Goal: Check status: Check status

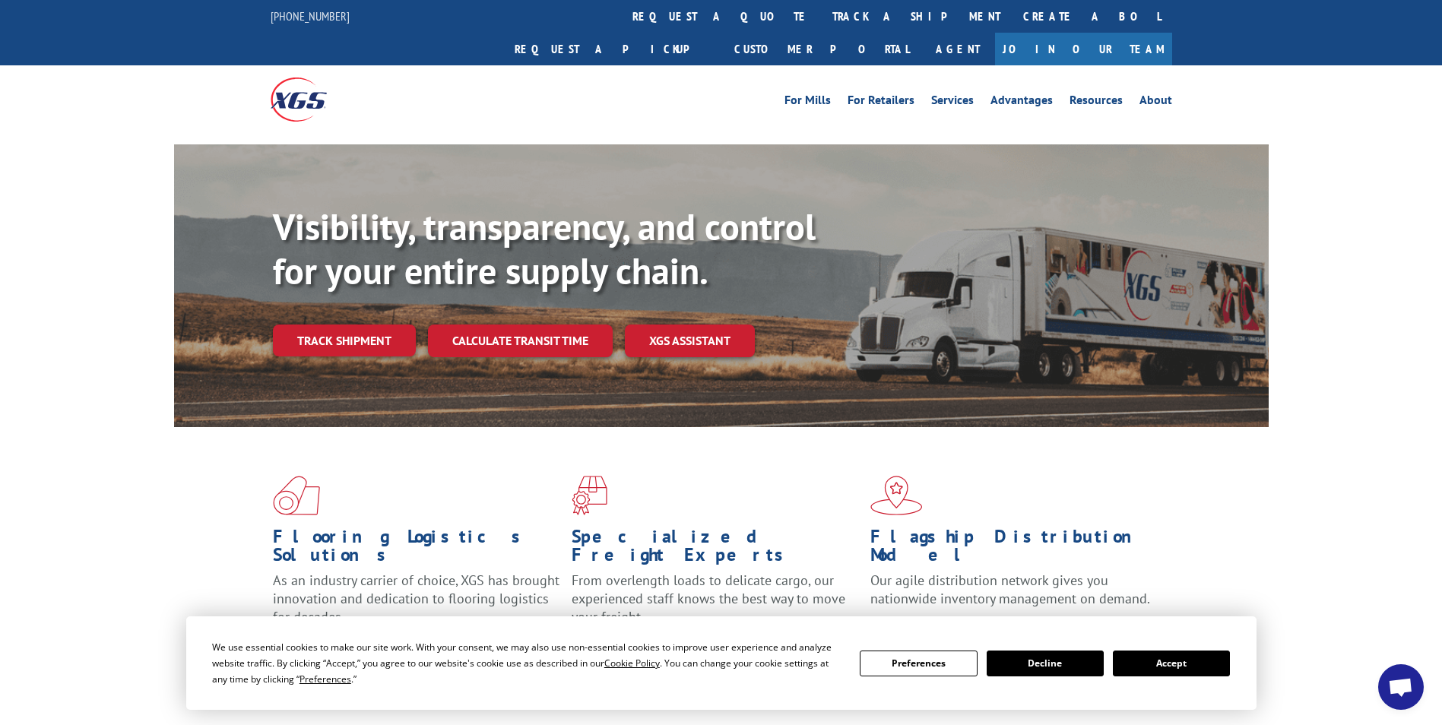
drag, startPoint x: 1195, startPoint y: 665, endPoint x: 889, endPoint y: 530, distance: 334.3
click at [1195, 665] on button "Accept" at bounding box center [1171, 664] width 117 height 26
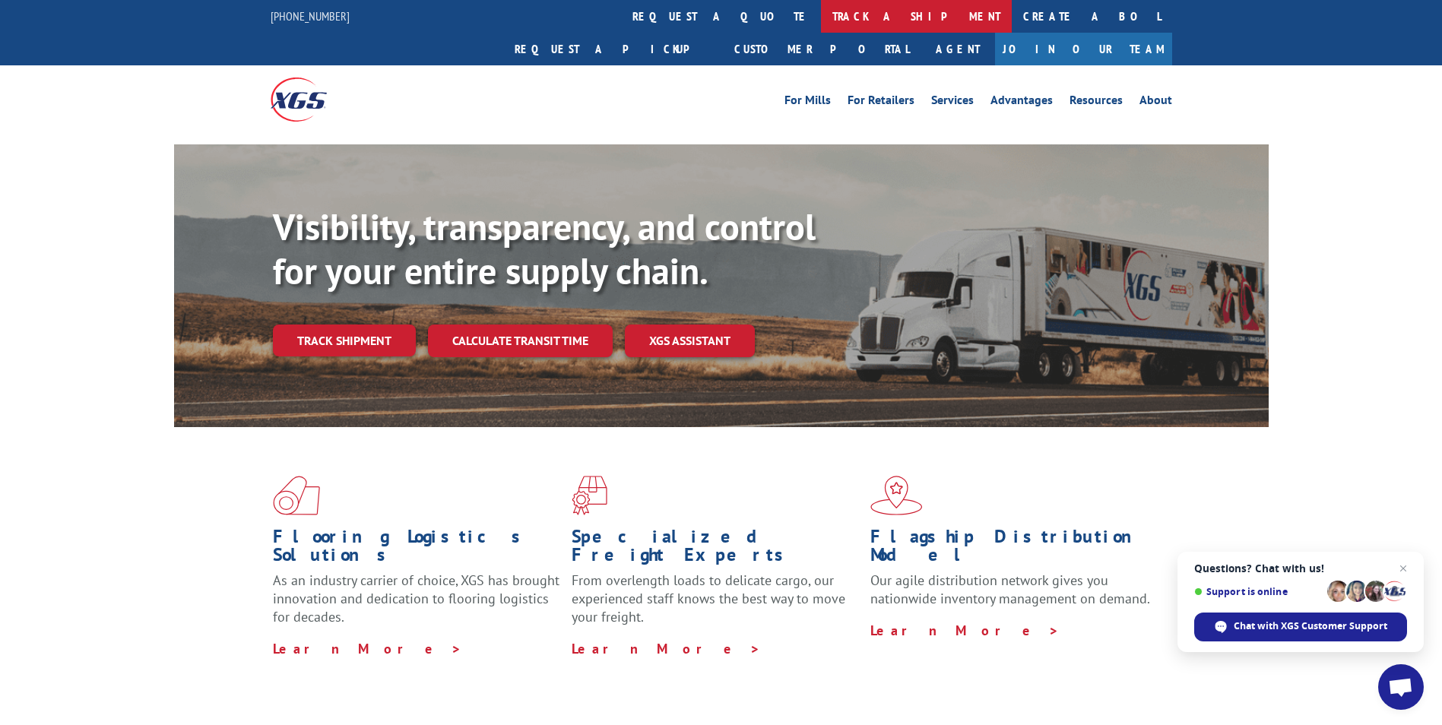
click at [821, 17] on link "track a shipment" at bounding box center [916, 16] width 191 height 33
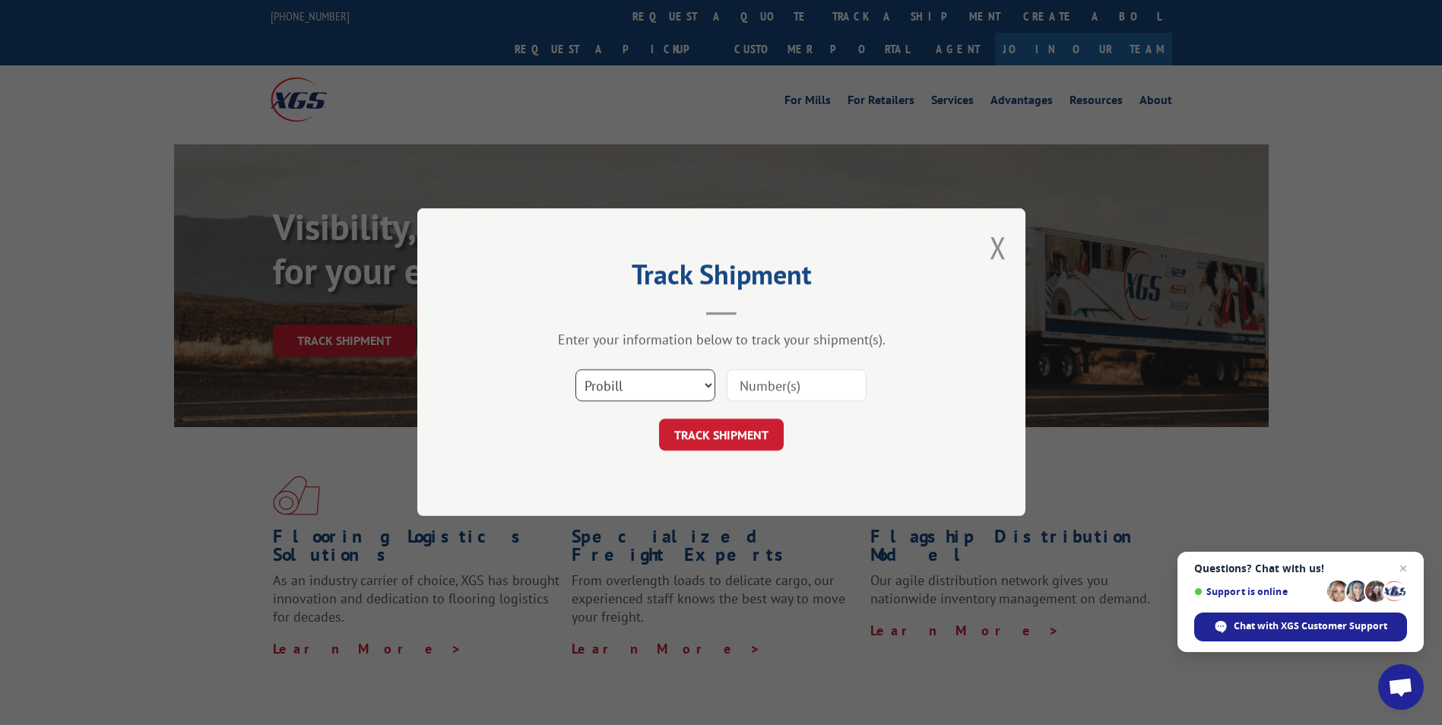
click at [636, 375] on select "Select category... Probill BOL PO" at bounding box center [646, 386] width 140 height 32
select select "bol"
click at [576, 370] on select "Select category... Probill BOL PO" at bounding box center [646, 386] width 140 height 32
click at [748, 380] on input at bounding box center [797, 386] width 140 height 32
paste input "7070075"
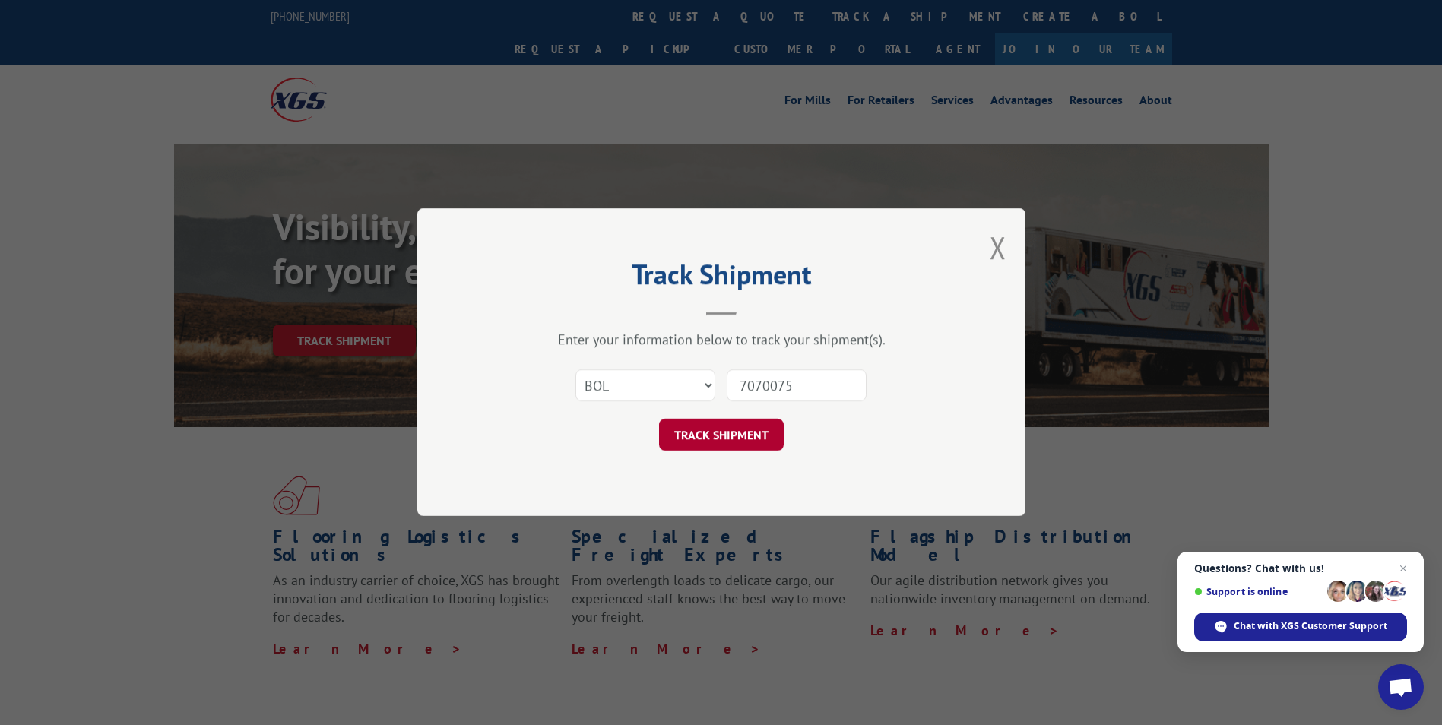
type input "7070075"
click at [722, 433] on button "TRACK SHIPMENT" at bounding box center [721, 436] width 125 height 32
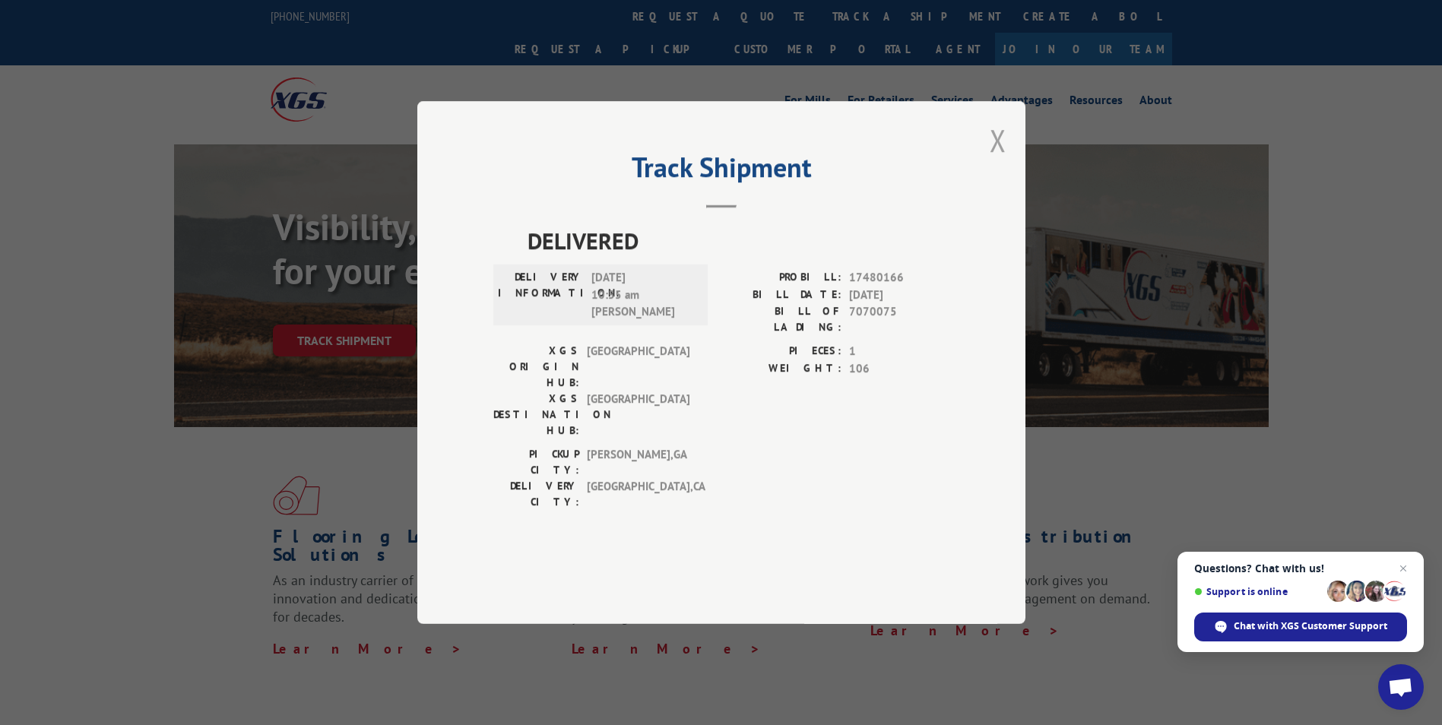
click at [1006, 160] on button "Close modal" at bounding box center [998, 140] width 17 height 40
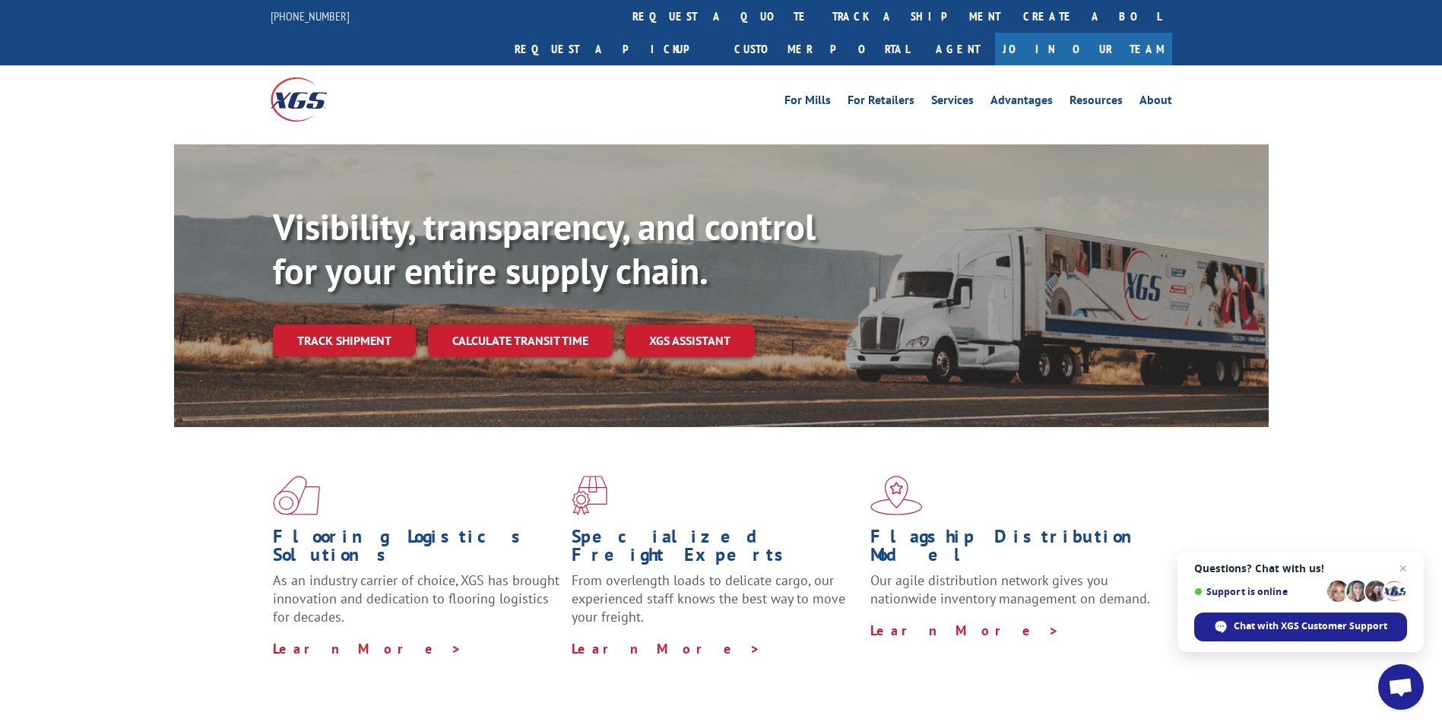
click at [821, 14] on link "track a shipment" at bounding box center [916, 16] width 191 height 33
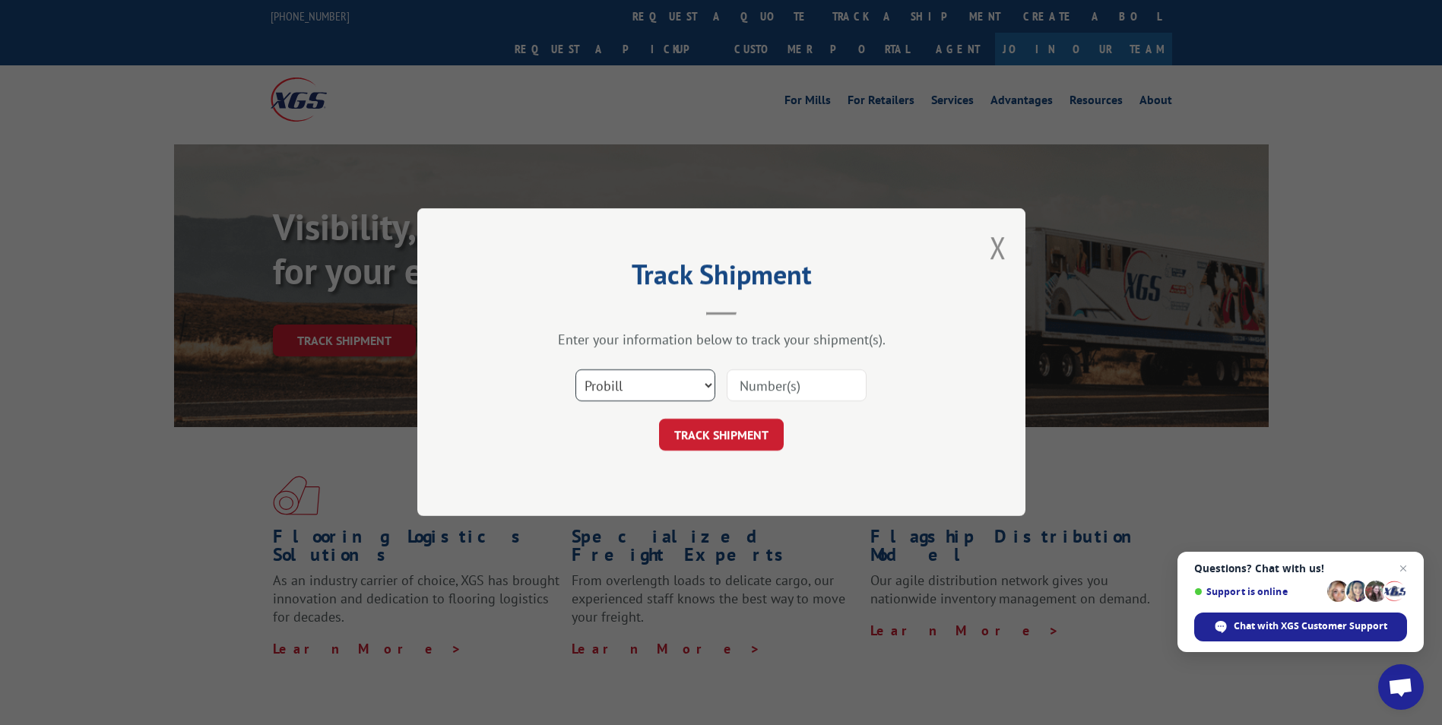
click at [607, 385] on select "Select category... Probill BOL PO" at bounding box center [646, 386] width 140 height 32
select select "po"
click at [576, 370] on select "Select category... Probill BOL PO" at bounding box center [646, 386] width 140 height 32
click at [743, 393] on input at bounding box center [797, 386] width 140 height 32
paste input "56483728"
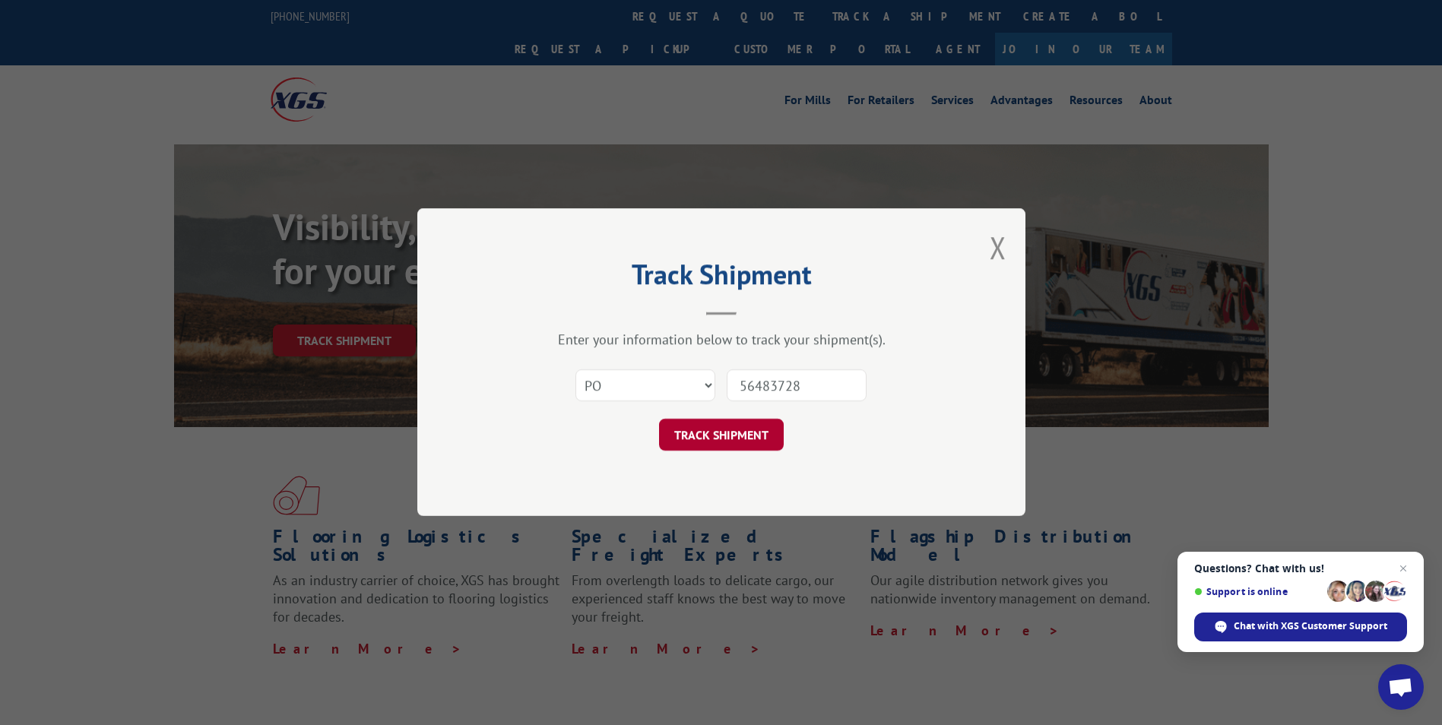
type input "56483728"
click at [745, 433] on button "TRACK SHIPMENT" at bounding box center [721, 436] width 125 height 32
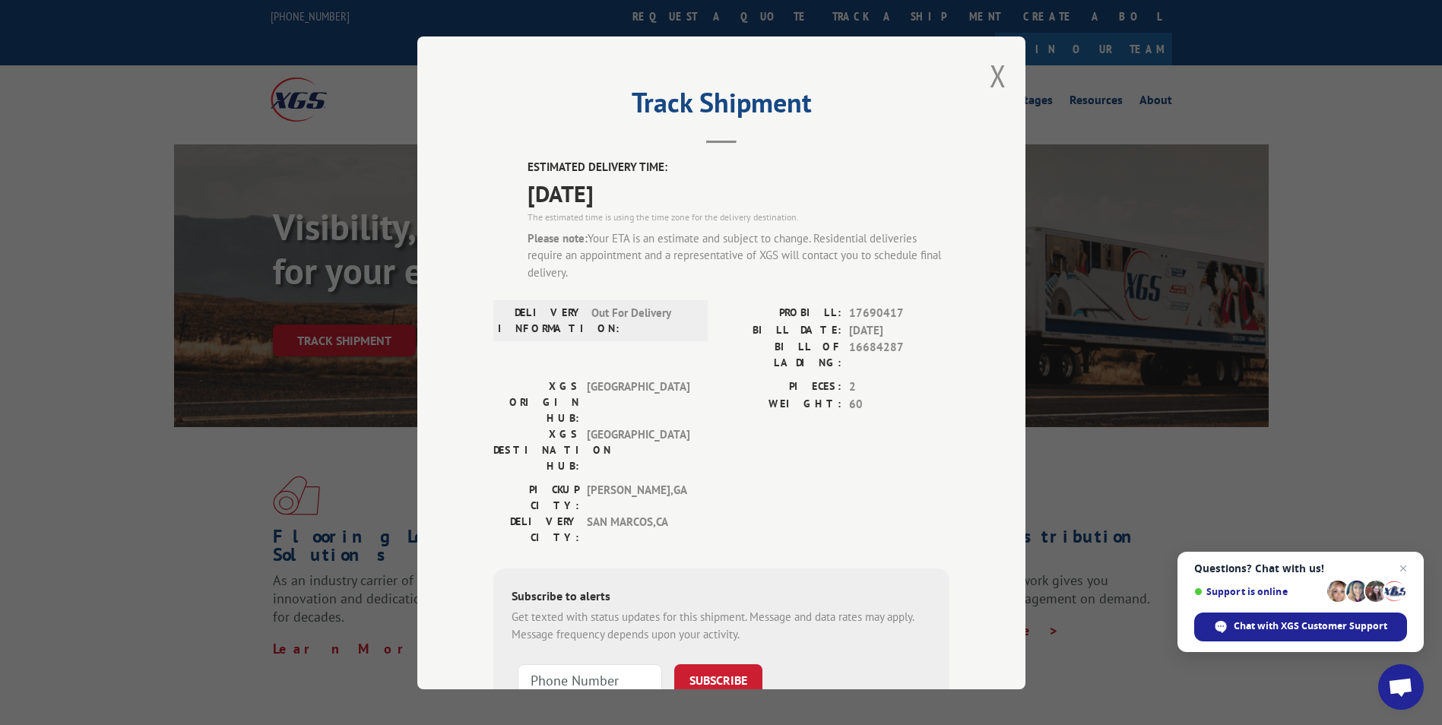
click at [990, 82] on button "Close modal" at bounding box center [998, 76] width 17 height 40
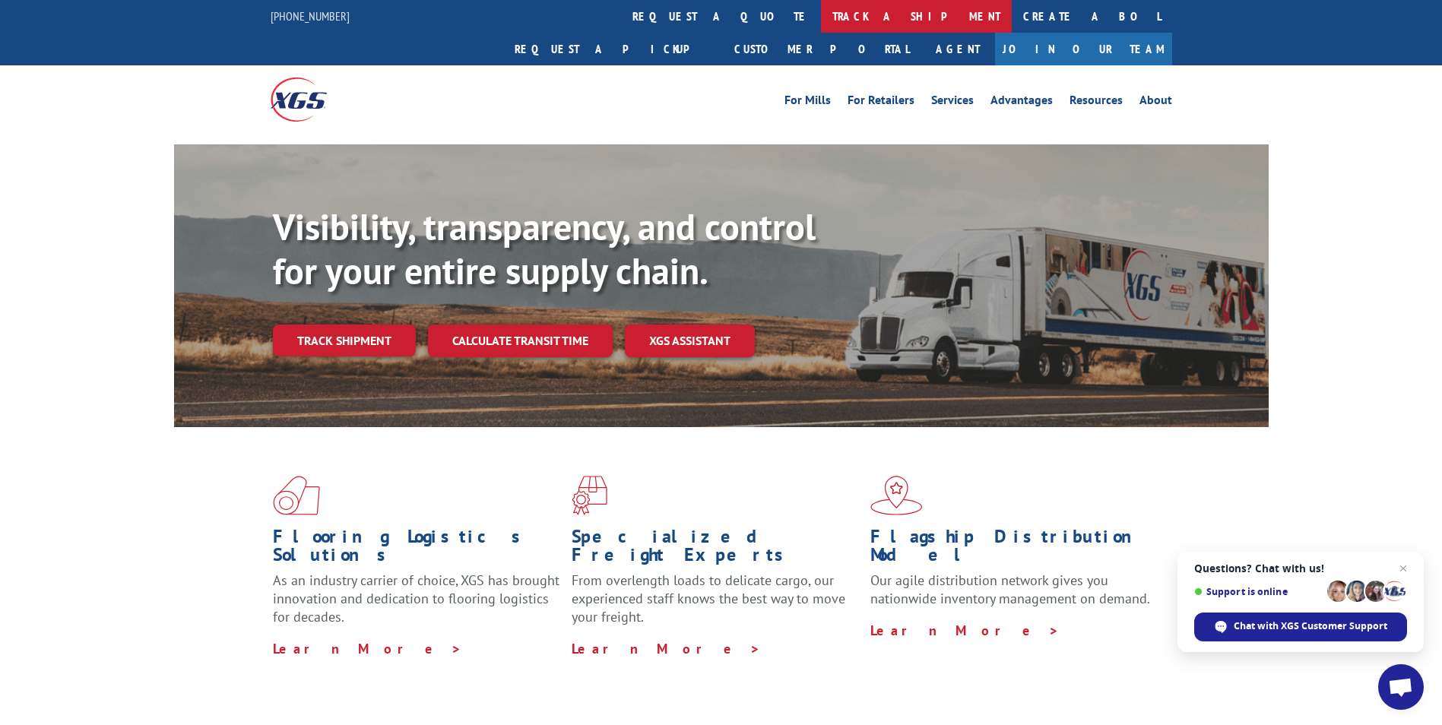
click at [821, 5] on link "track a shipment" at bounding box center [916, 16] width 191 height 33
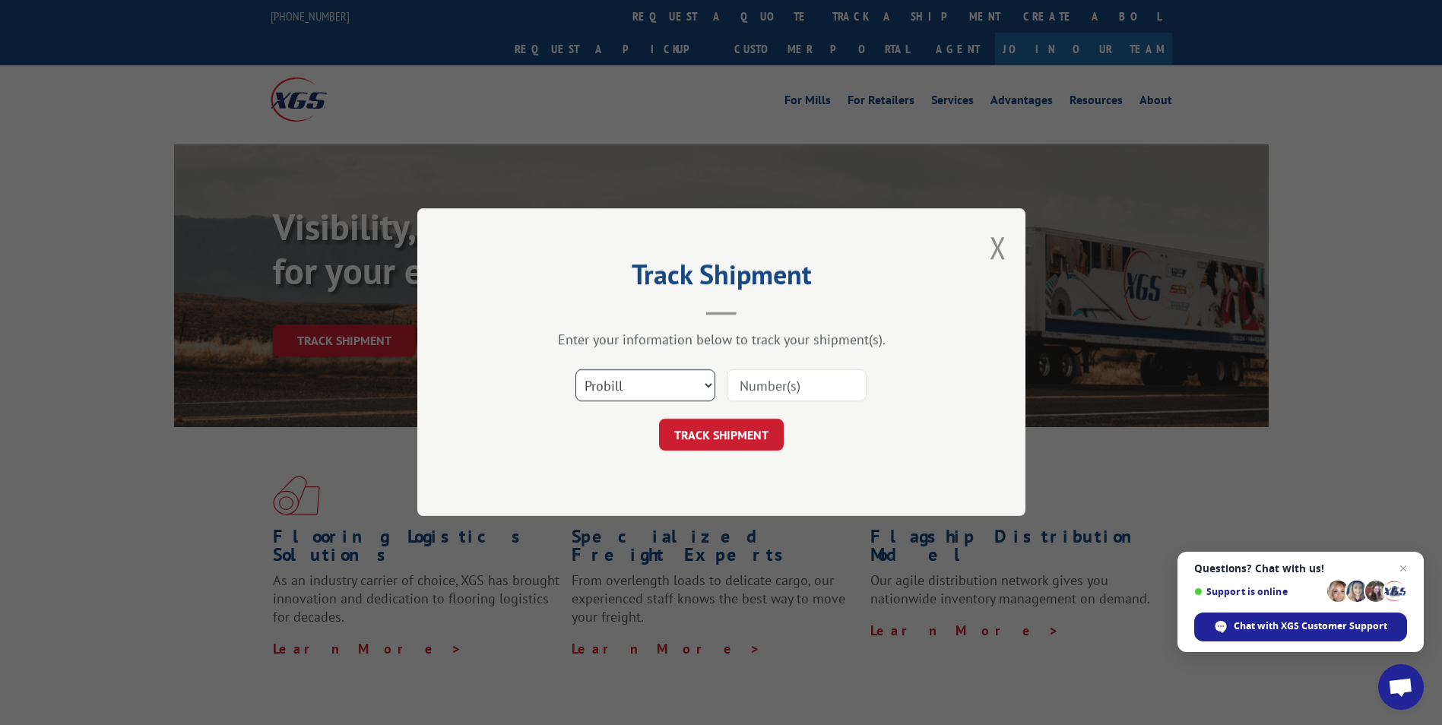
click at [630, 393] on select "Select category... Probill BOL PO" at bounding box center [646, 386] width 140 height 32
select select "po"
click at [576, 370] on select "Select category... Probill BOL PO" at bounding box center [646, 386] width 140 height 32
click at [765, 394] on input at bounding box center [797, 386] width 140 height 32
paste input "56483728"
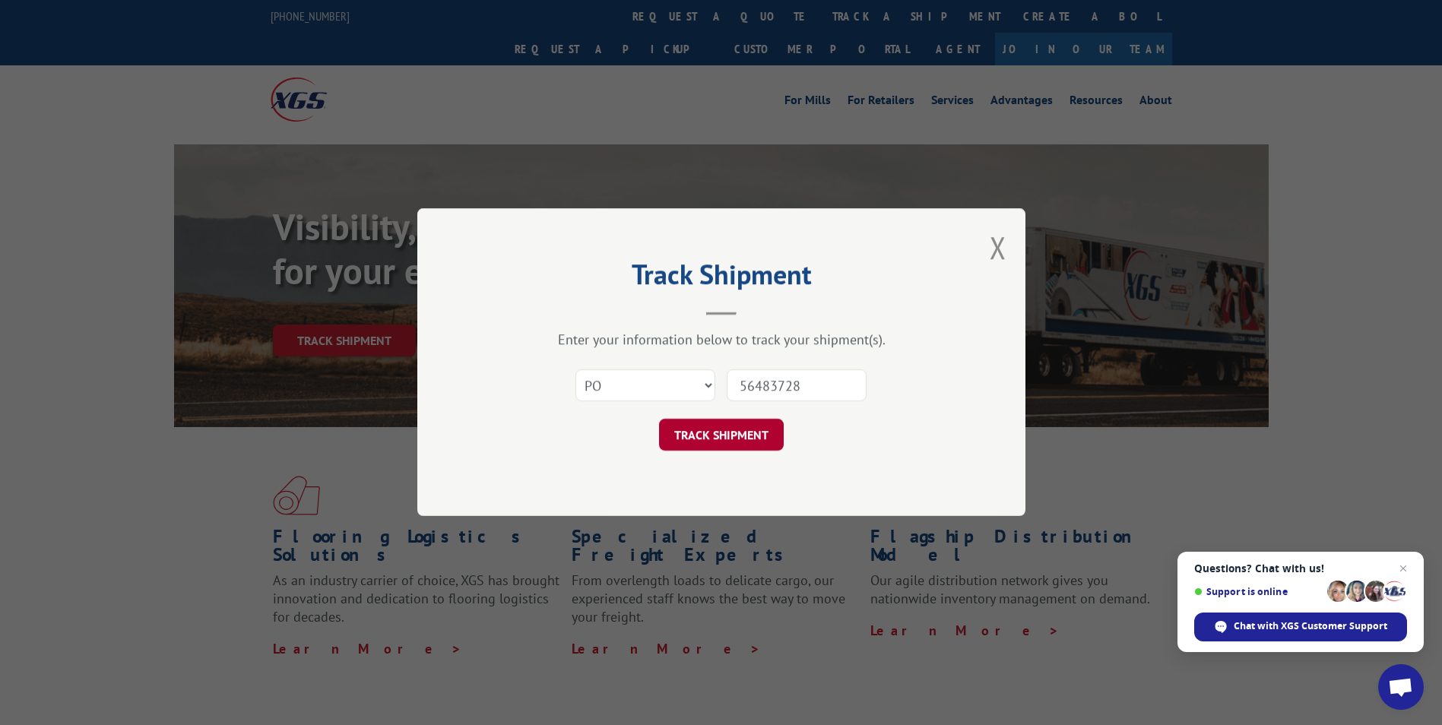
type input "56483728"
click at [730, 431] on button "TRACK SHIPMENT" at bounding box center [721, 436] width 125 height 32
